Goal: Task Accomplishment & Management: Manage account settings

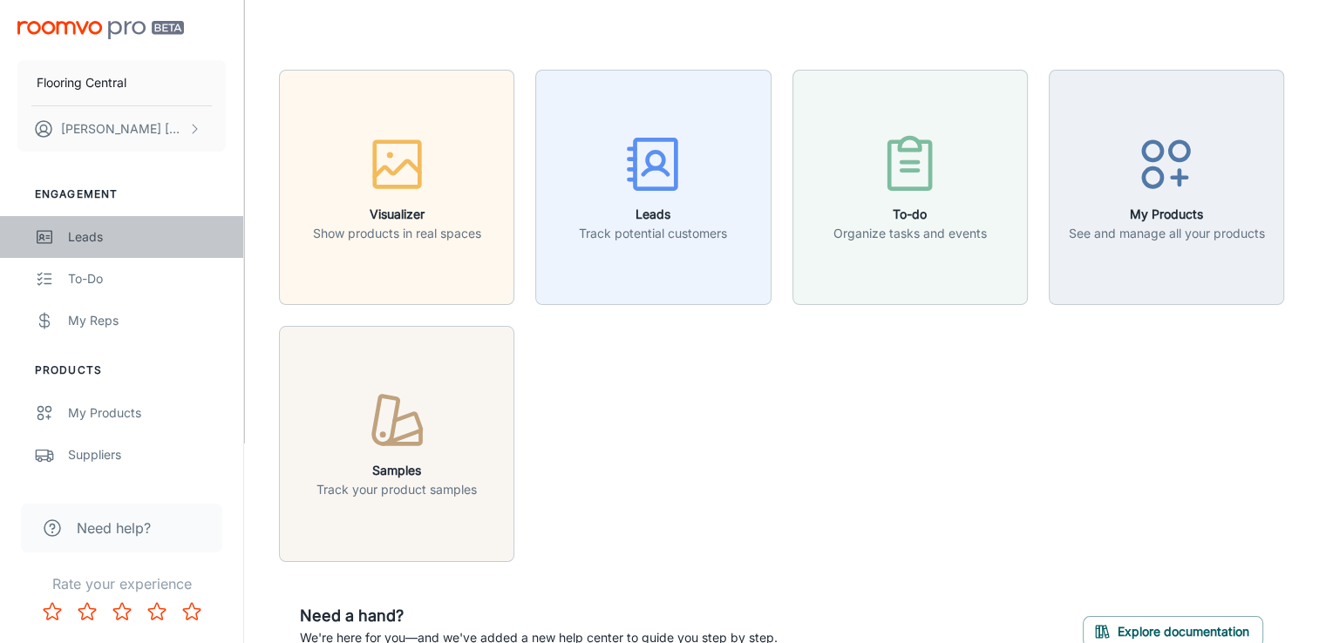
click at [91, 232] on div "Leads" at bounding box center [147, 236] width 158 height 19
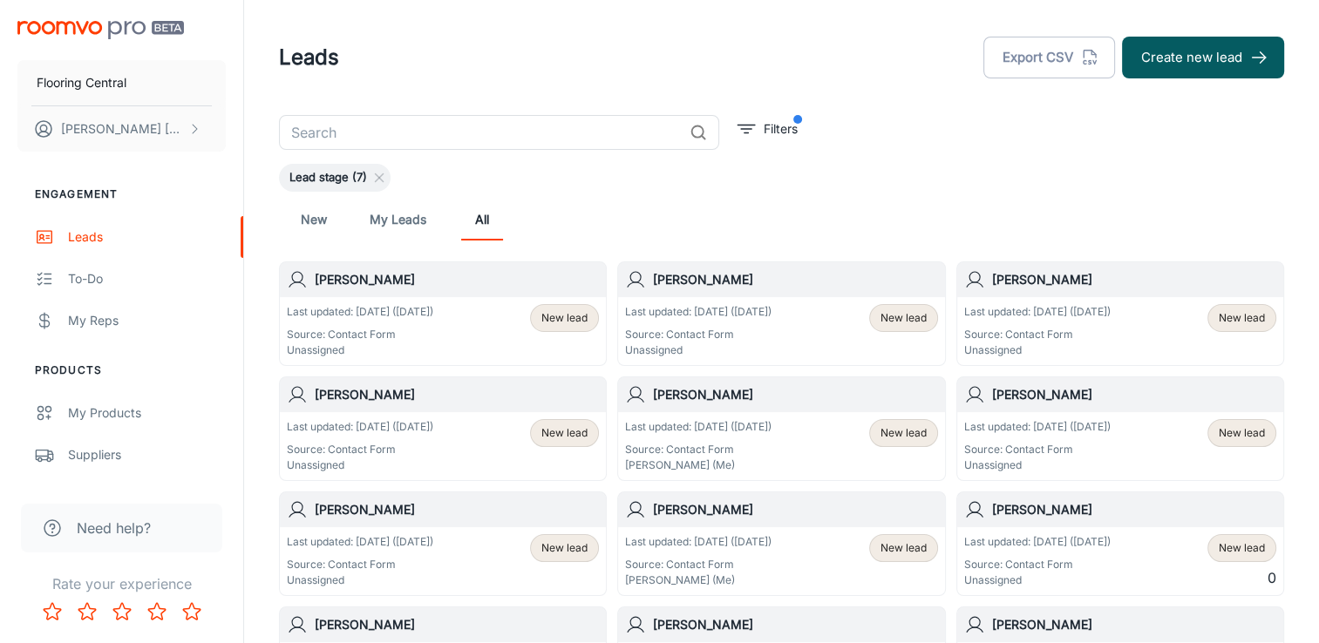
click at [413, 297] on div "Last updated: [DATE] ([DATE]) Source: Contact Form Unassigned New lead" at bounding box center [443, 331] width 326 height 68
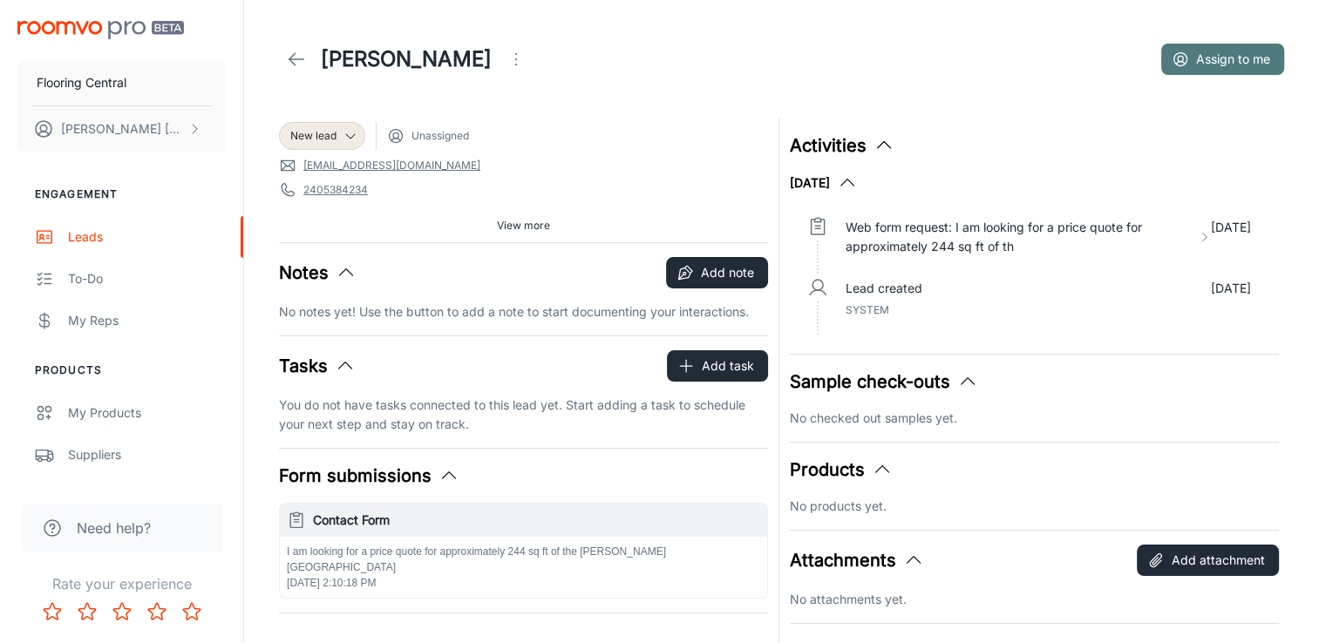
click at [1259, 51] on button "Assign to me" at bounding box center [1222, 59] width 123 height 31
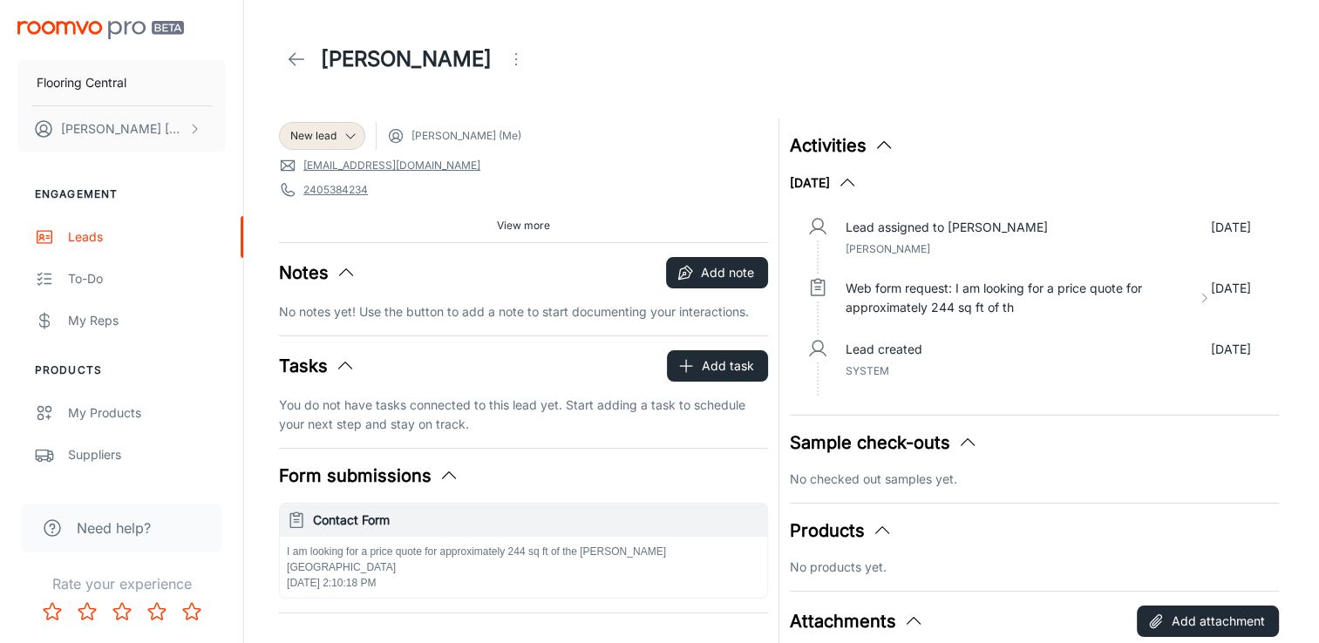
click at [916, 235] on p "Lead assigned to [PERSON_NAME]" at bounding box center [946, 227] width 202 height 19
click at [901, 234] on p "Lead assigned to [PERSON_NAME]" at bounding box center [946, 227] width 202 height 19
click at [716, 267] on button "Add note" at bounding box center [717, 272] width 102 height 31
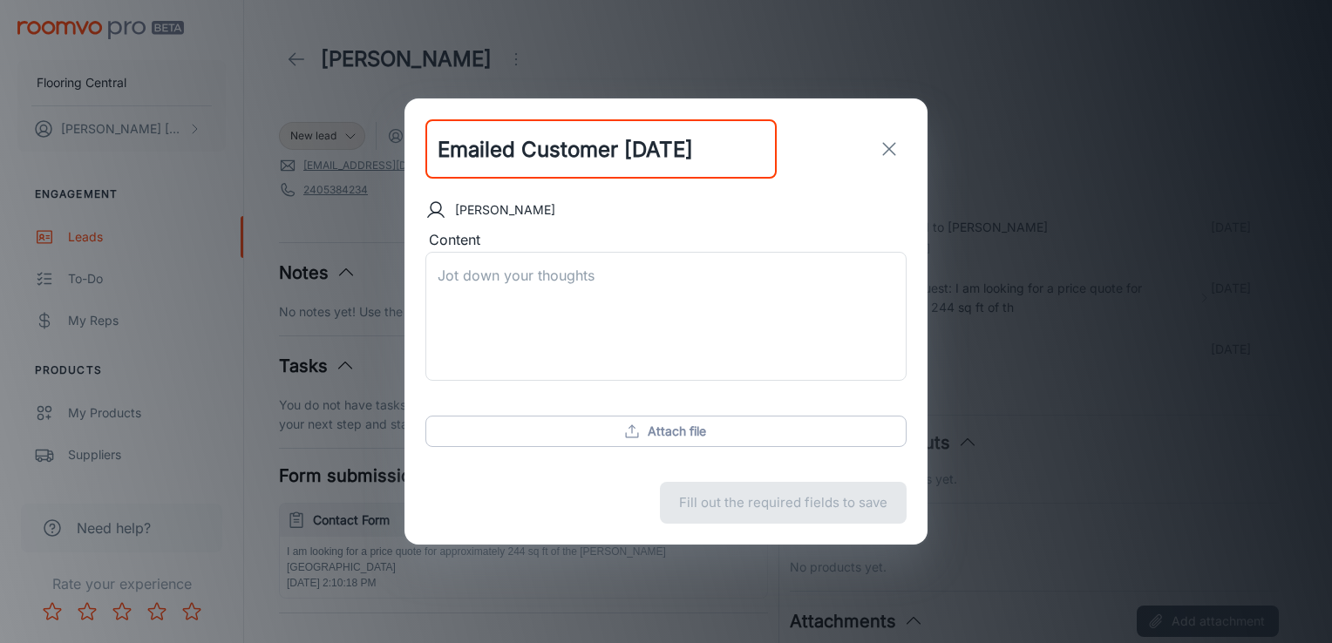
scroll to position [0, 10]
type input "Emailed Customer [DATE]"
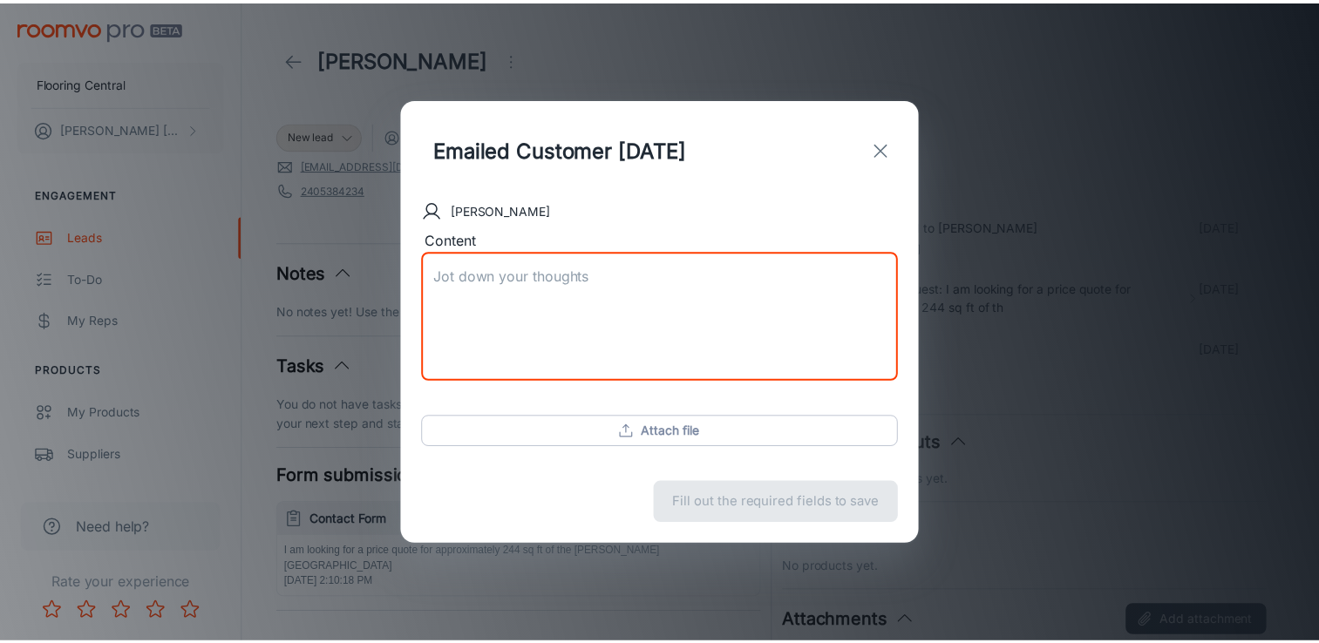
scroll to position [0, 0]
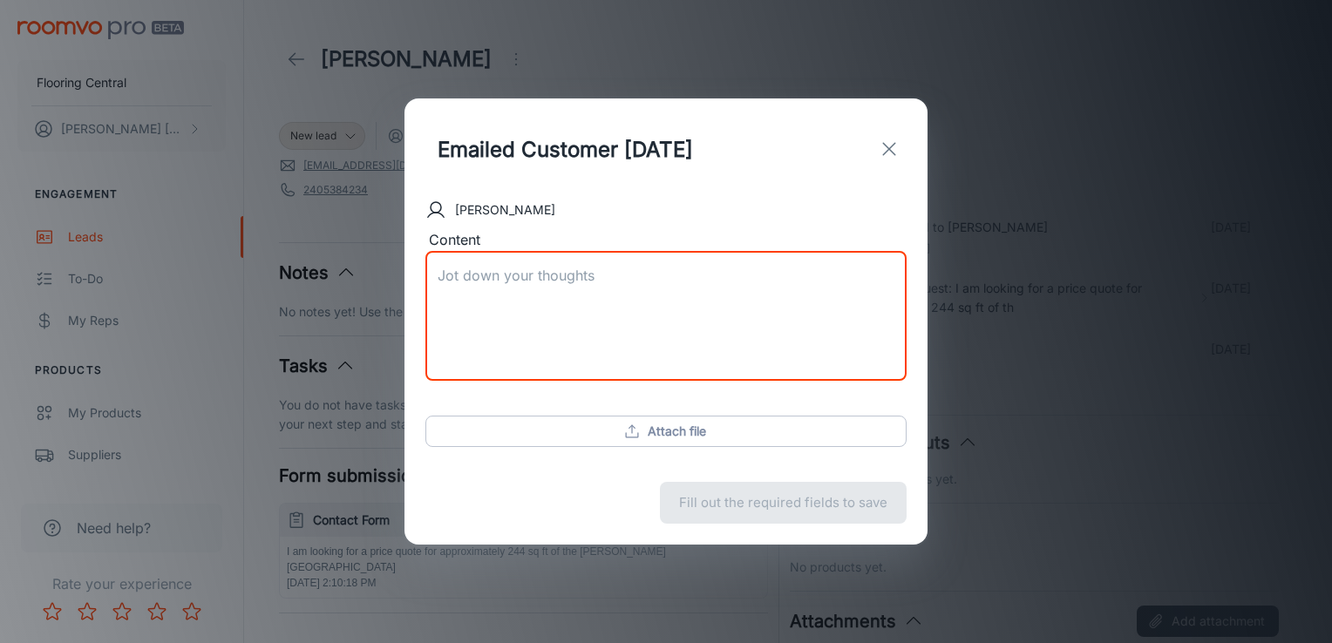
click at [485, 281] on textarea "Content" at bounding box center [666, 316] width 457 height 100
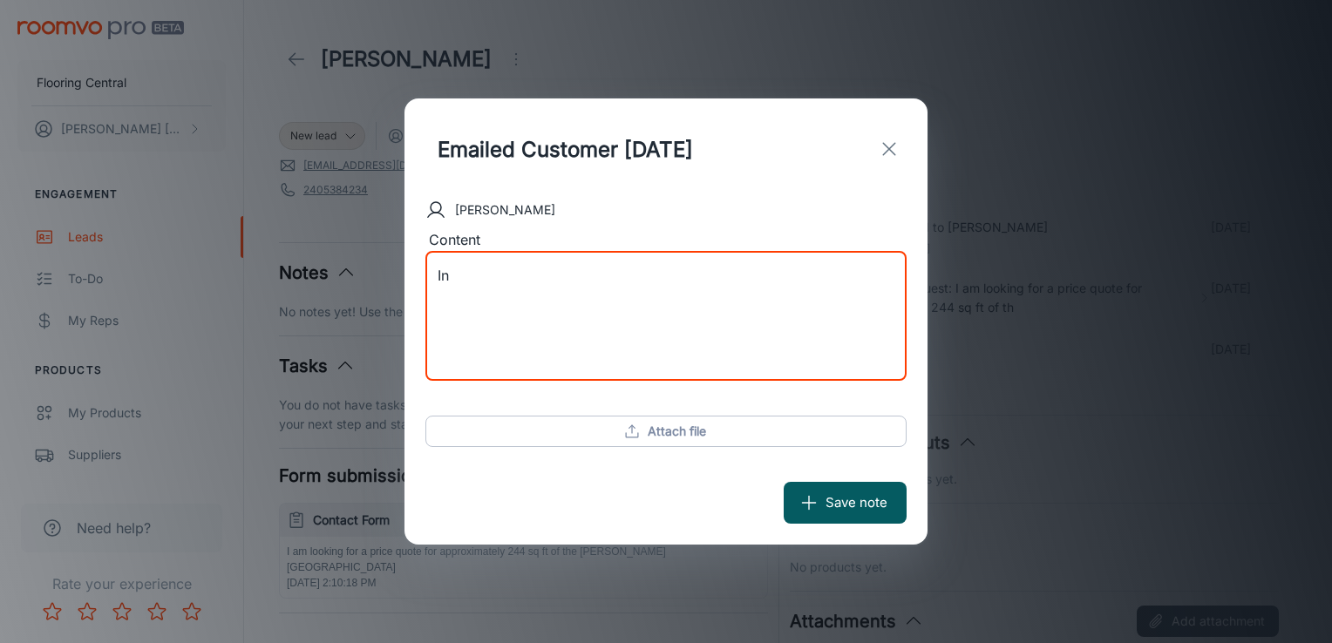
type textarea "I"
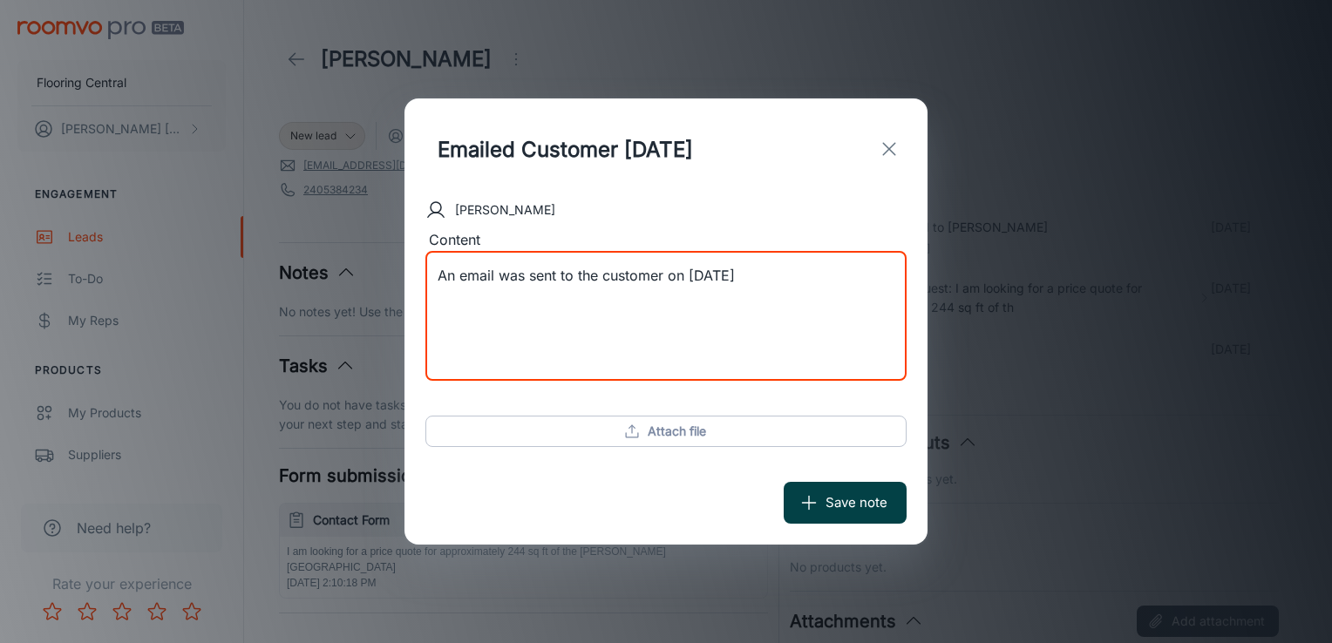
type textarea "An email was sent to the customer on [DATE]"
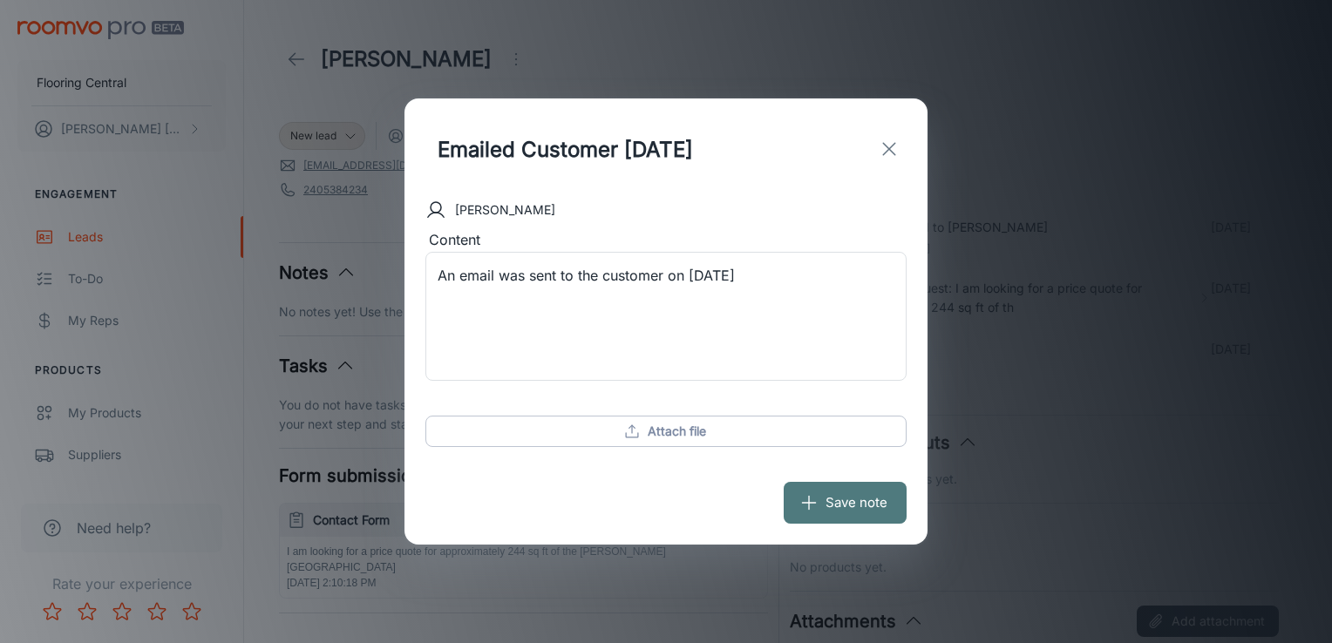
click at [846, 505] on button "Save note" at bounding box center [845, 503] width 123 height 42
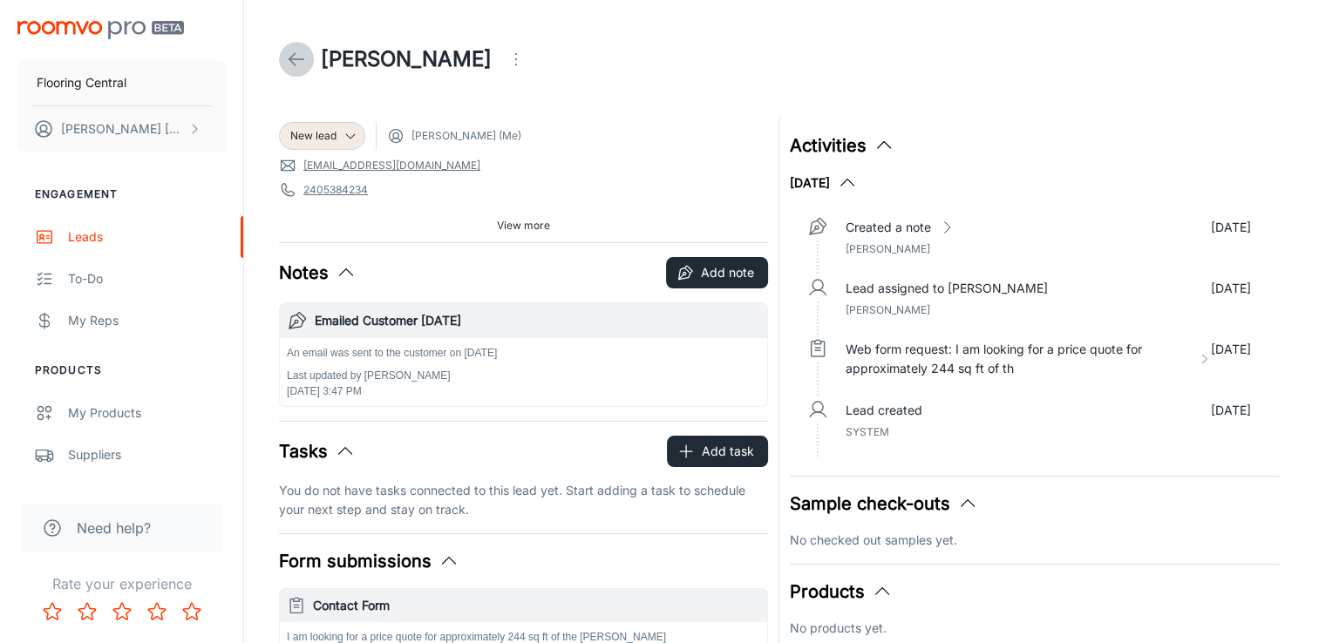
click at [293, 54] on polyline at bounding box center [292, 59] width 6 height 12
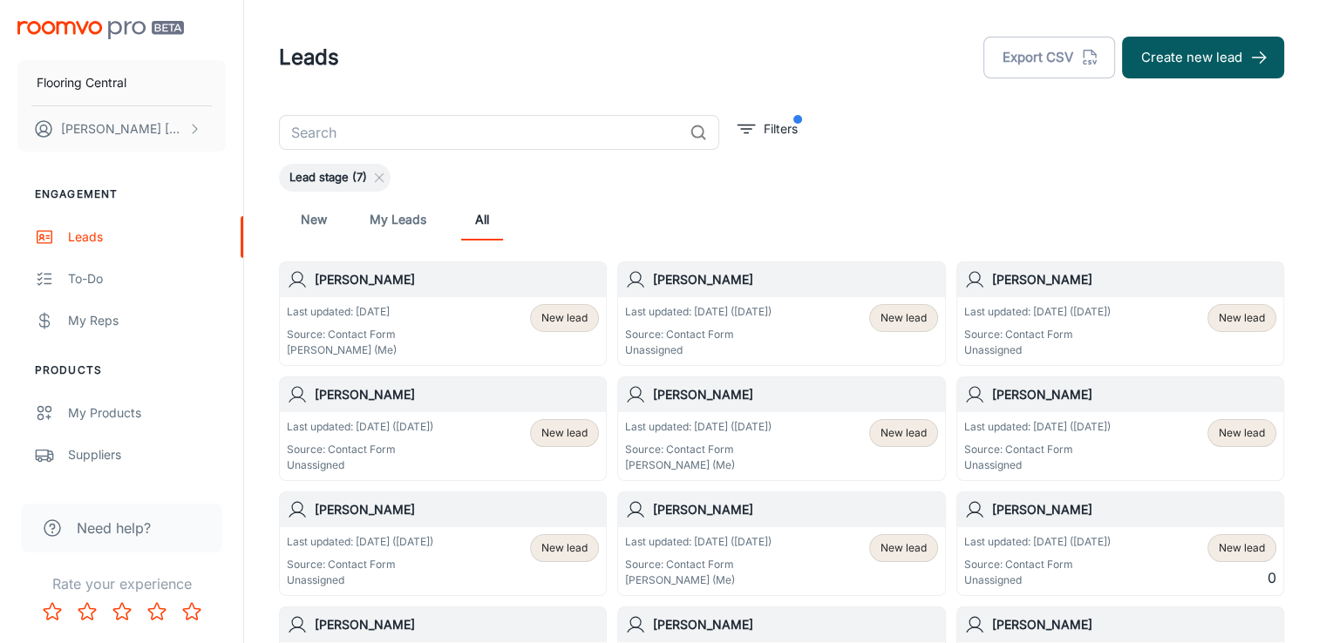
click at [316, 225] on link "New" at bounding box center [314, 220] width 42 height 42
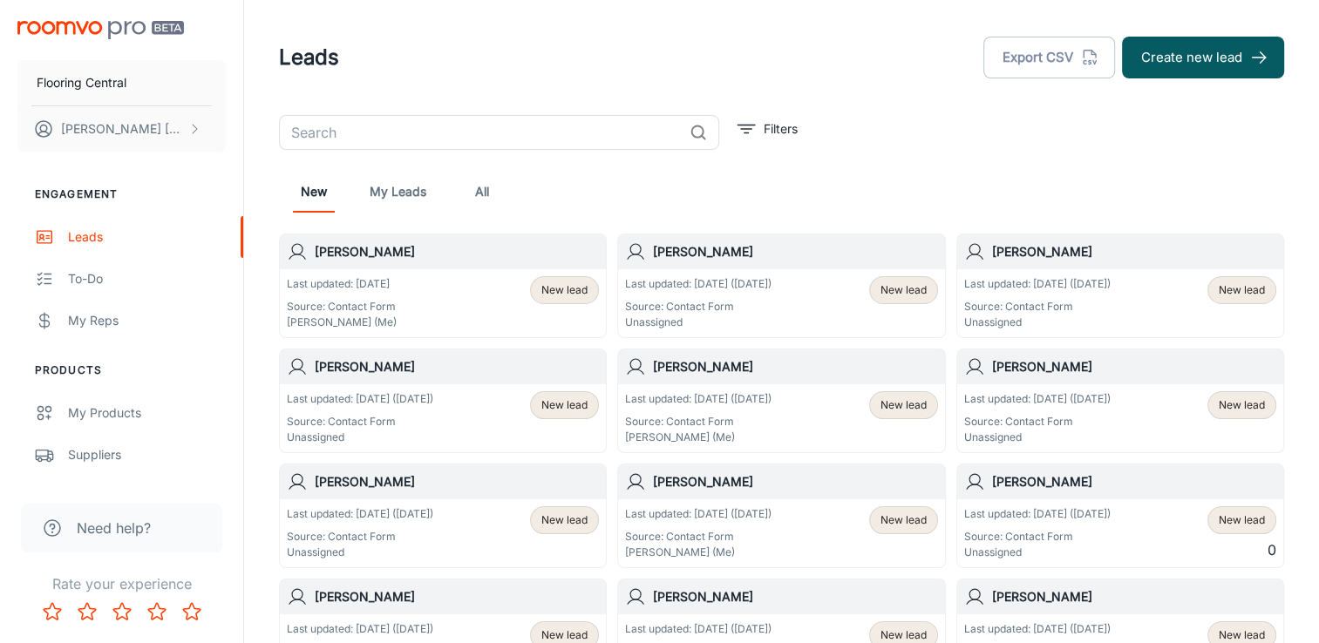
click at [672, 290] on p "Last updated: [DATE] ([DATE])" at bounding box center [698, 284] width 146 height 16
